Goal: Navigation & Orientation: Find specific page/section

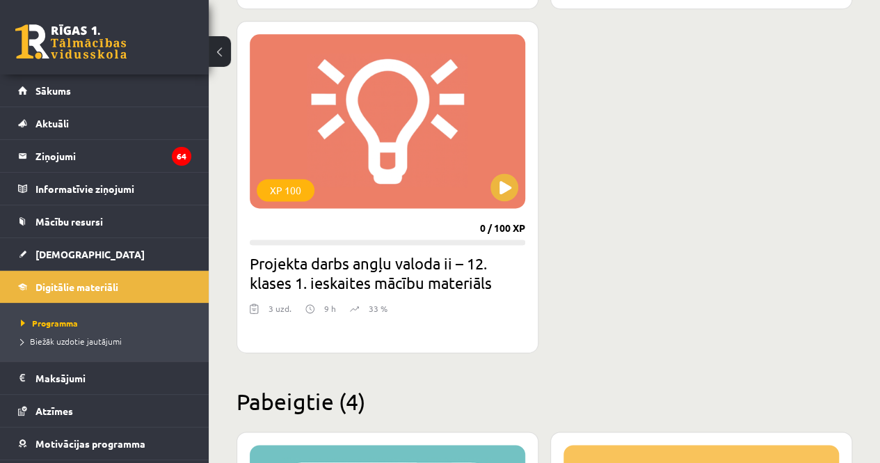
scroll to position [782, 0]
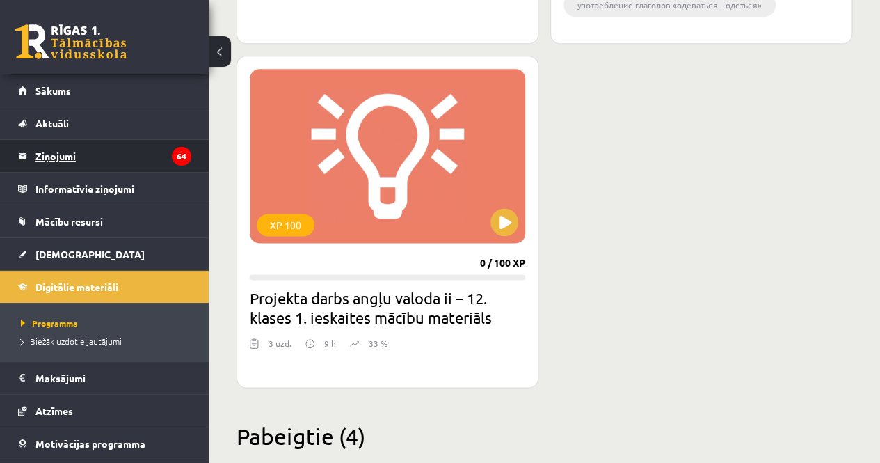
click at [103, 159] on legend "Ziņojumi 64" at bounding box center [113, 156] width 156 height 32
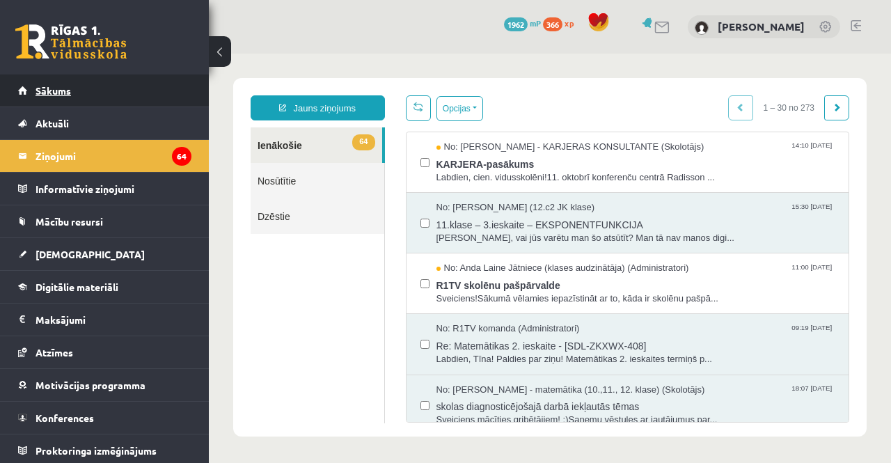
click at [127, 97] on link "Sākums" at bounding box center [104, 90] width 173 height 32
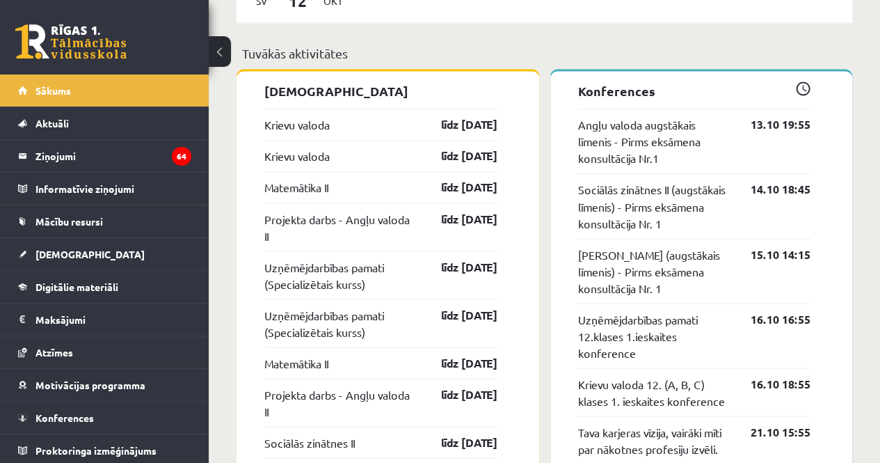
scroll to position [1116, 0]
